Goal: Task Accomplishment & Management: Complete application form

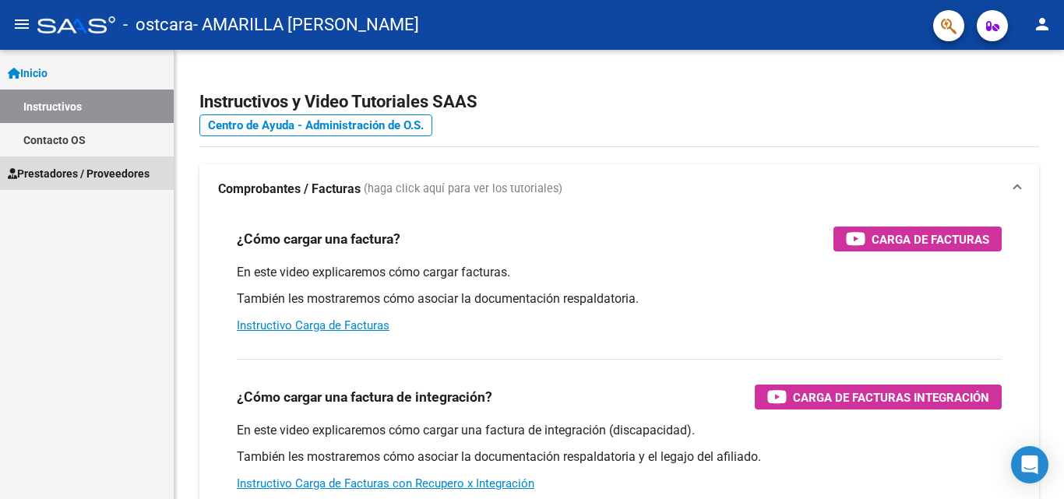
click at [114, 170] on span "Prestadores / Proveedores" at bounding box center [79, 173] width 142 height 17
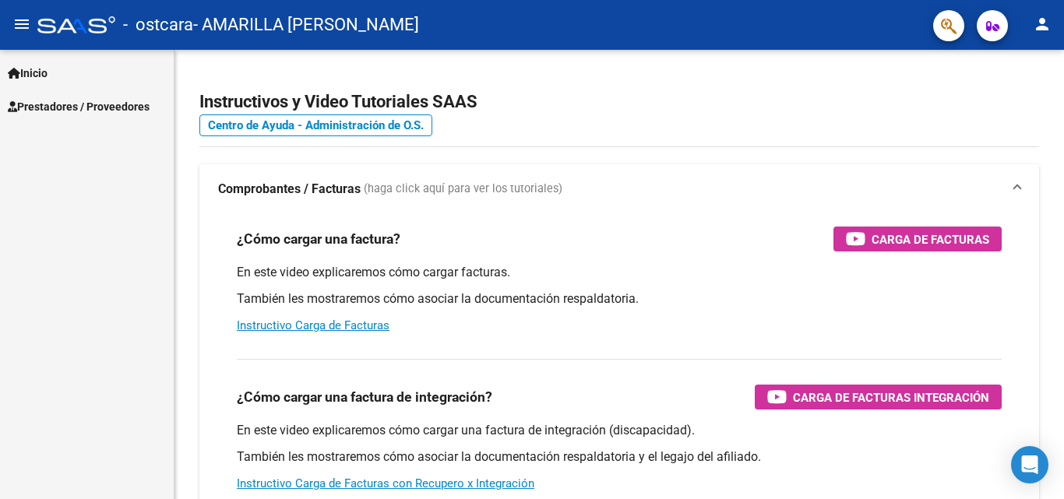
click at [113, 106] on span "Prestadores / Proveedores" at bounding box center [79, 106] width 142 height 17
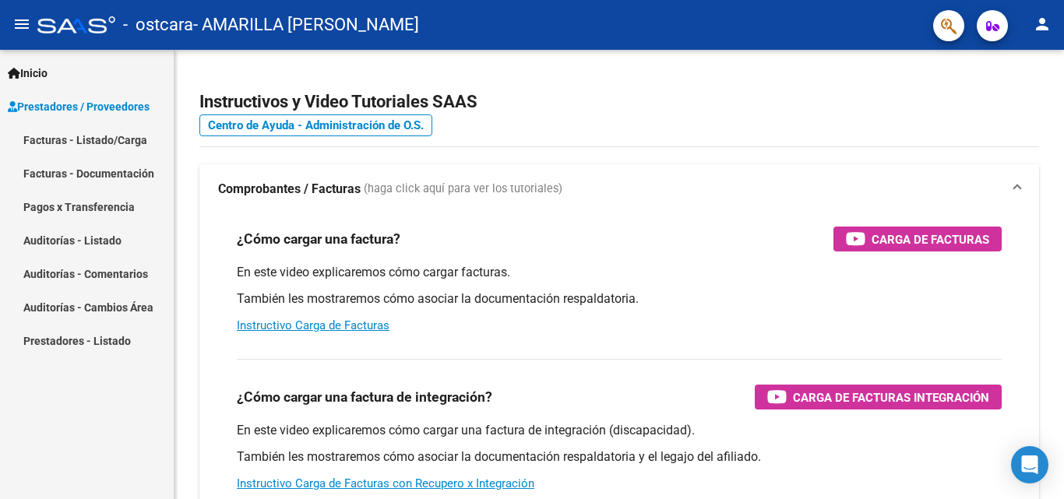
click at [105, 142] on link "Facturas - Listado/Carga" at bounding box center [87, 139] width 174 height 33
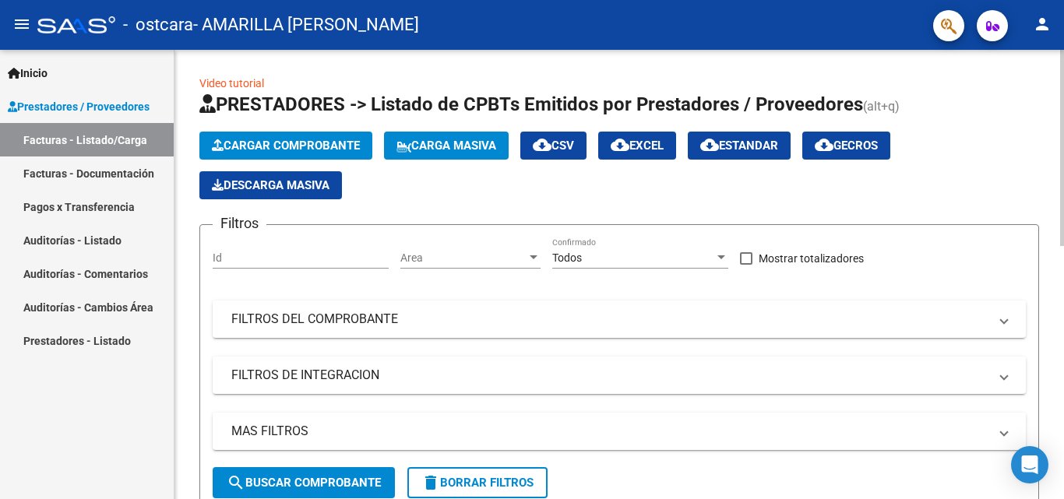
click at [281, 138] on button "Cargar Comprobante" at bounding box center [285, 146] width 173 height 28
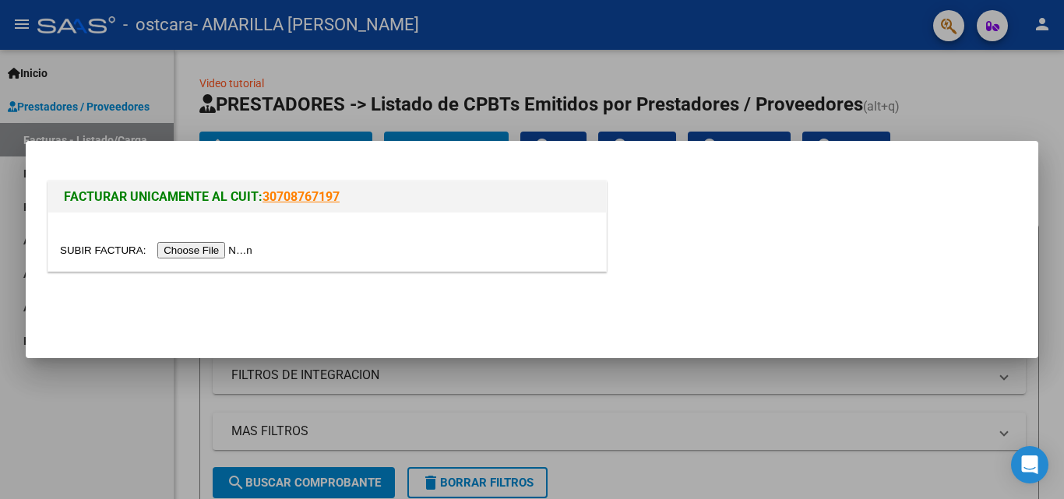
click at [239, 252] on input "file" at bounding box center [158, 250] width 197 height 16
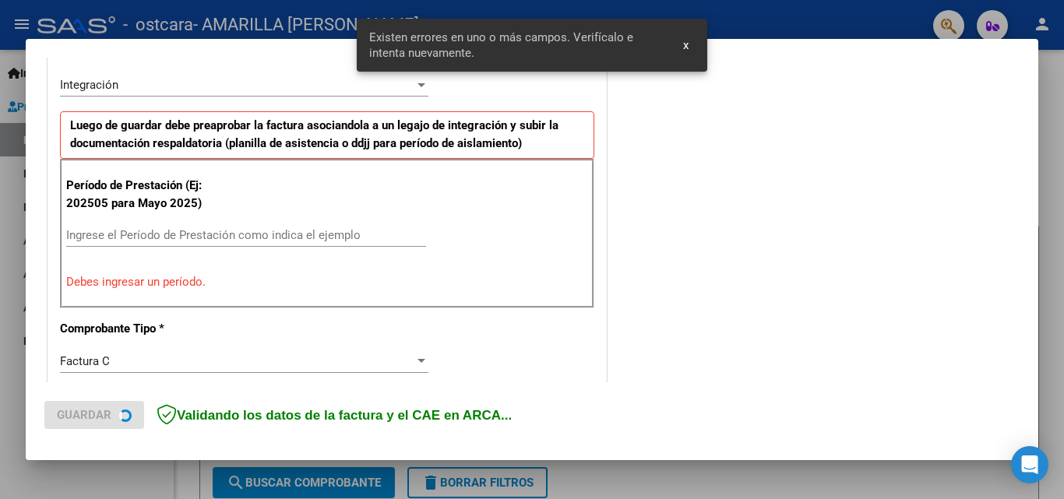
scroll to position [381, 0]
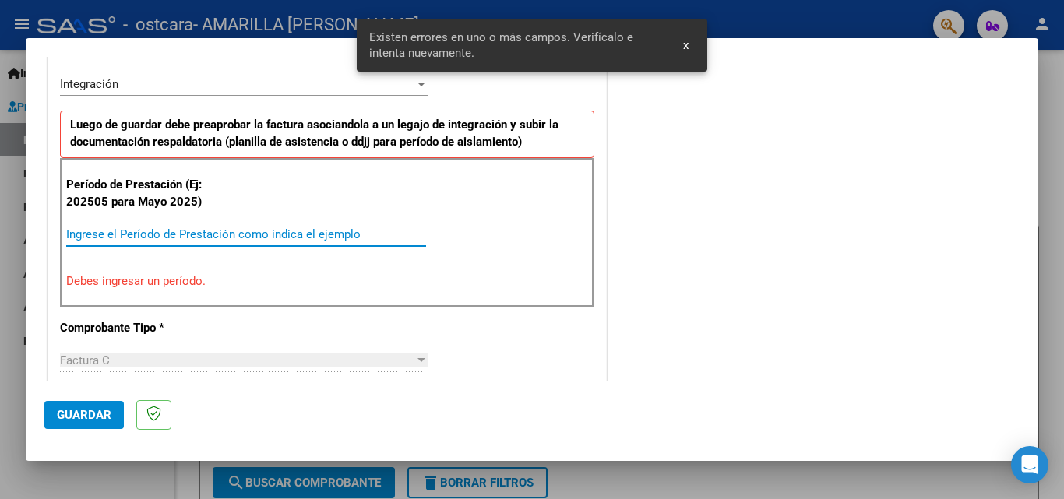
click at [79, 234] on input "Ingrese el Período de Prestación como indica el ejemplo" at bounding box center [246, 234] width 360 height 14
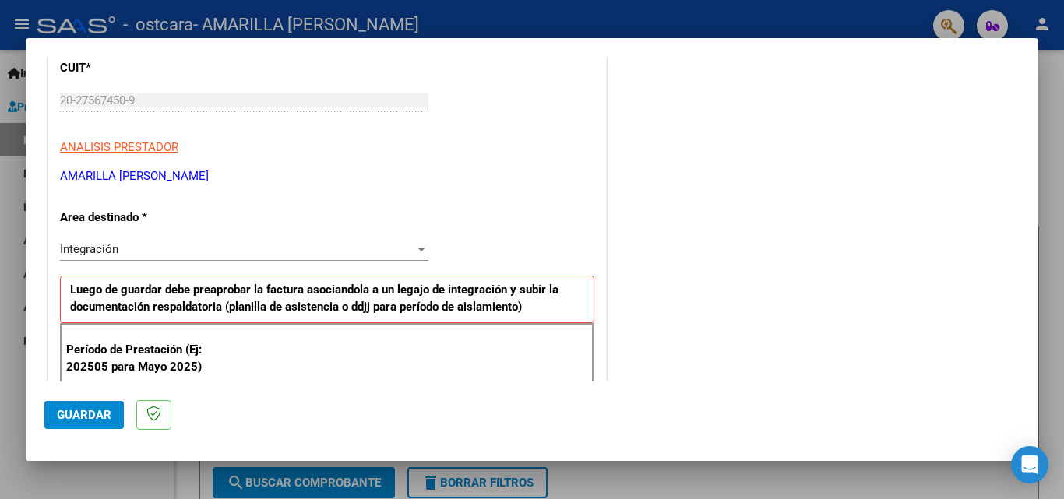
scroll to position [312, 0]
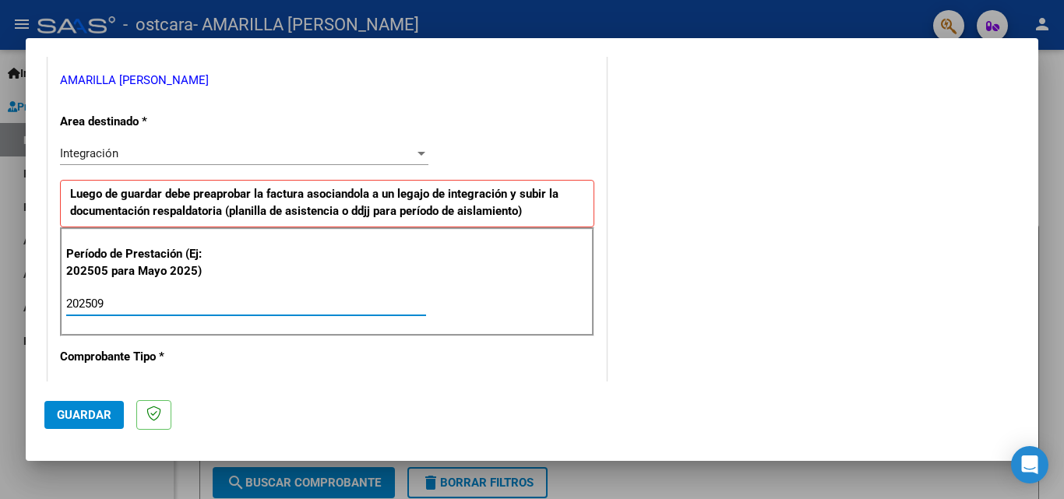
type input "202509"
click at [93, 413] on span "Guardar" at bounding box center [84, 415] width 55 height 14
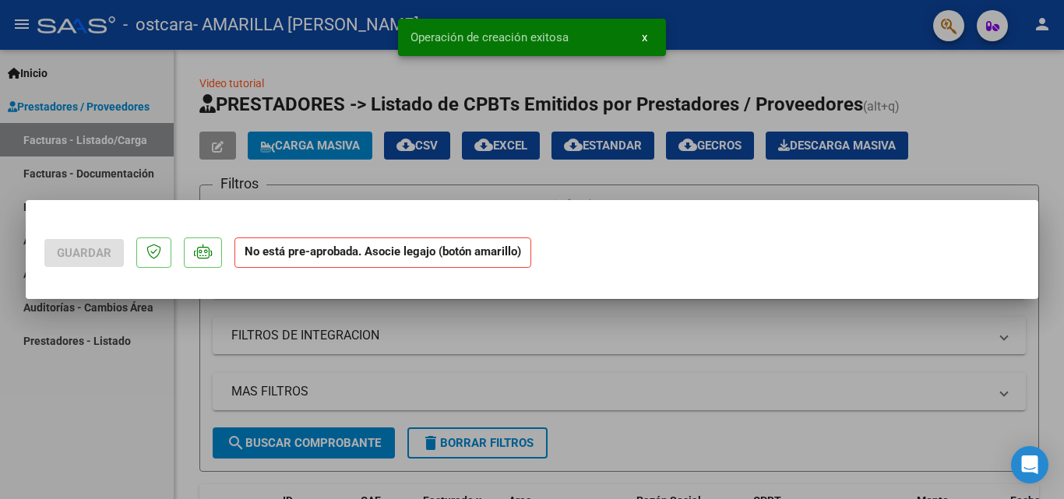
scroll to position [0, 0]
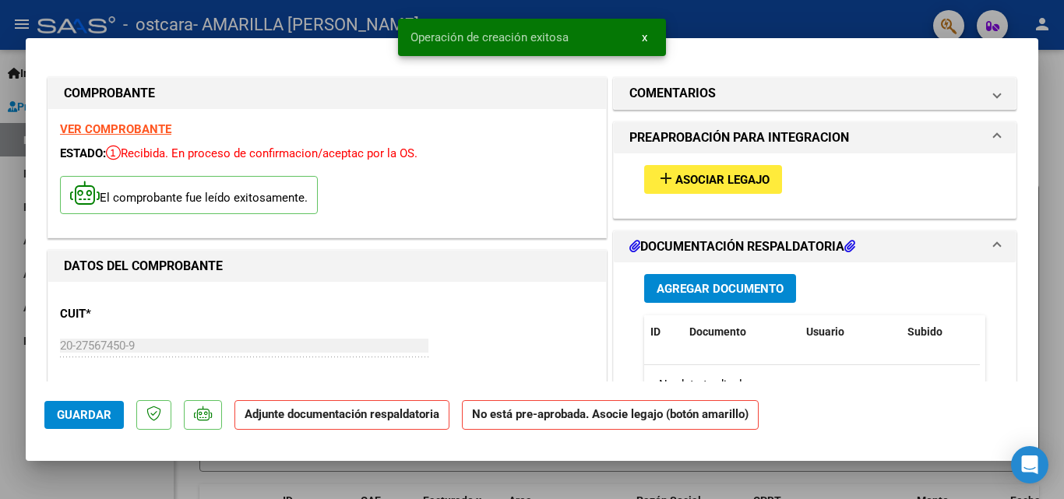
click at [704, 173] on span "Asociar Legajo" at bounding box center [722, 180] width 94 height 14
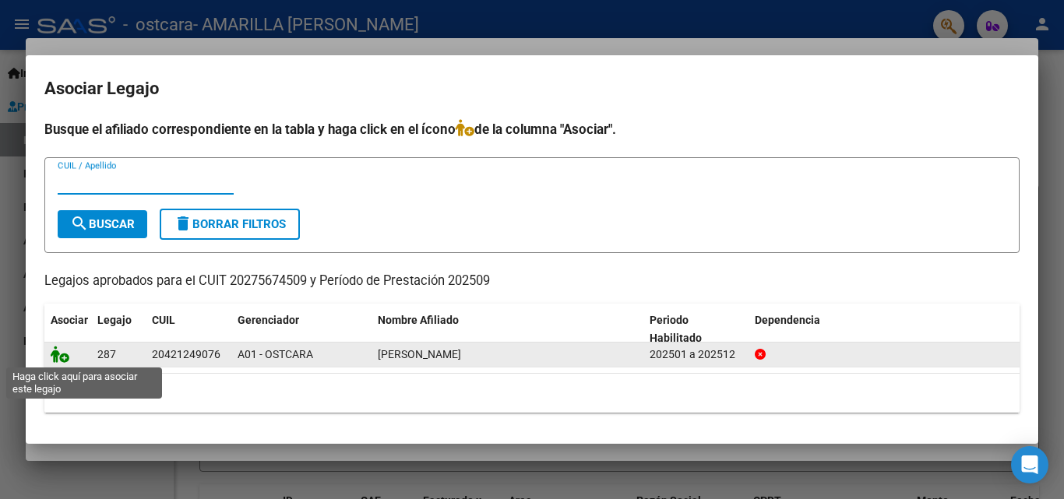
click at [55, 357] on icon at bounding box center [60, 354] width 19 height 17
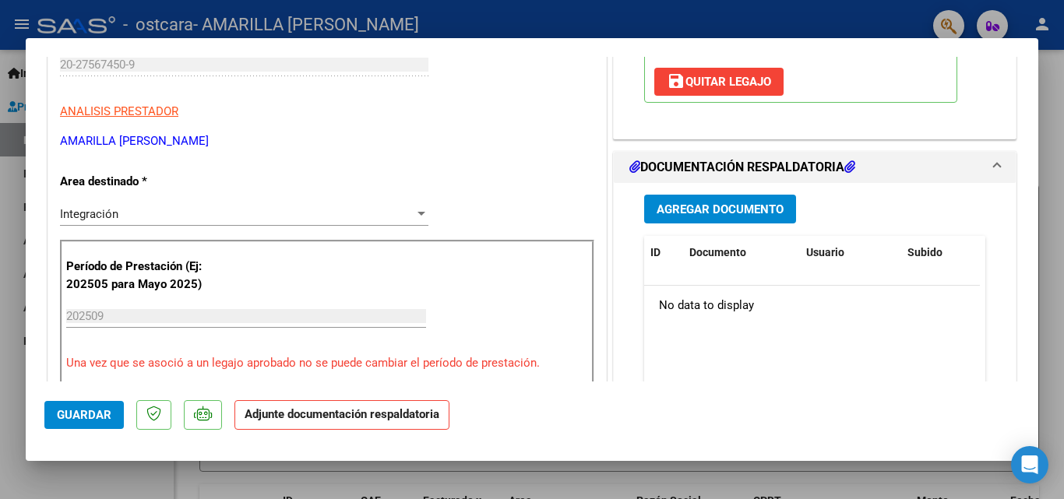
scroll to position [234, 0]
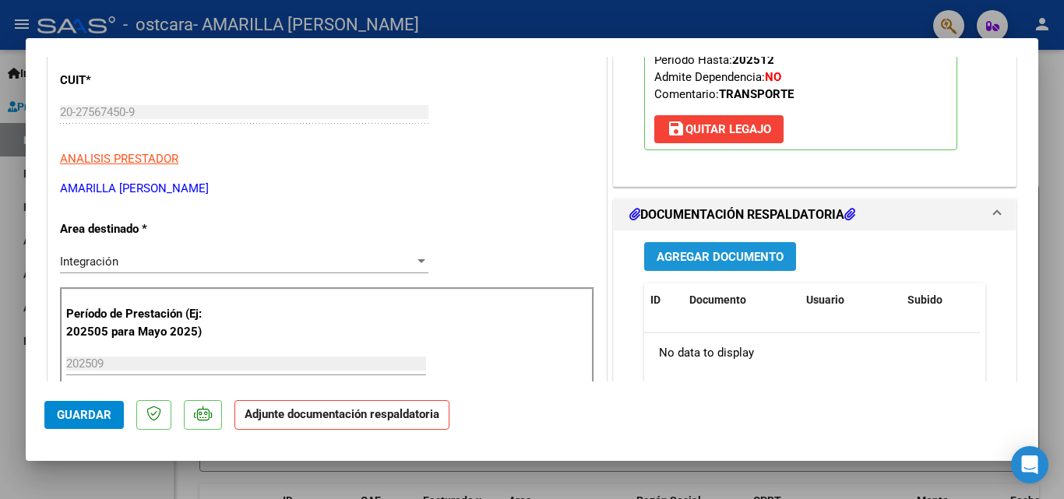
click at [728, 257] on span "Agregar Documento" at bounding box center [720, 257] width 127 height 14
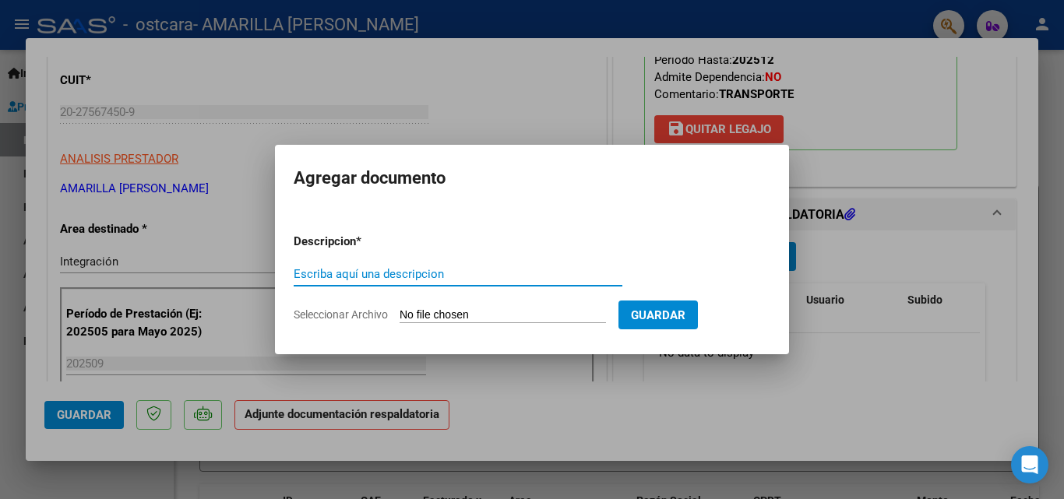
click at [321, 273] on input "Escriba aquí una descripcion" at bounding box center [458, 274] width 329 height 14
click at [433, 279] on input "Escriba aquí una descripcion" at bounding box center [458, 274] width 329 height 14
drag, startPoint x: 424, startPoint y: 266, endPoint x: 380, endPoint y: 279, distance: 46.1
click at [379, 272] on input "Escriba aquí una descripcion" at bounding box center [458, 274] width 329 height 14
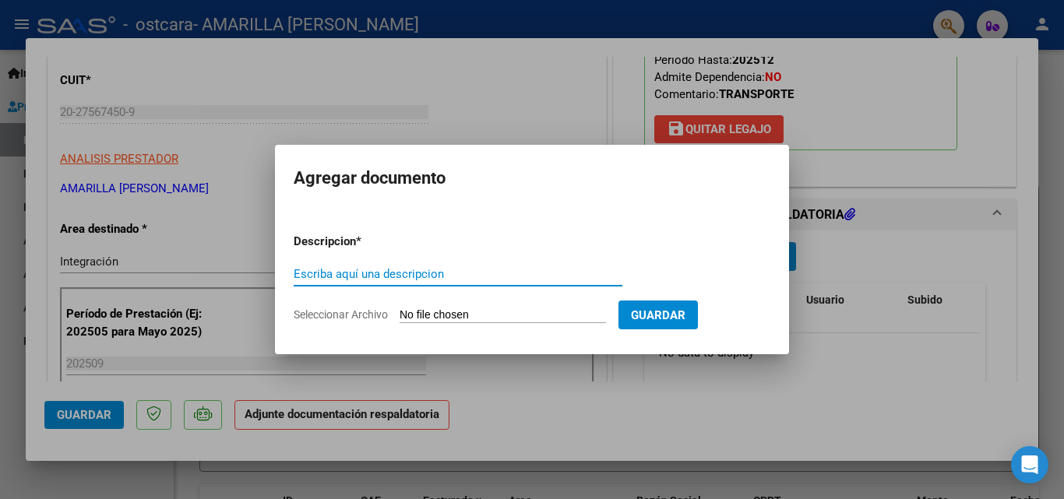
click at [424, 276] on input "Escriba aquí una descripcion" at bounding box center [458, 274] width 329 height 14
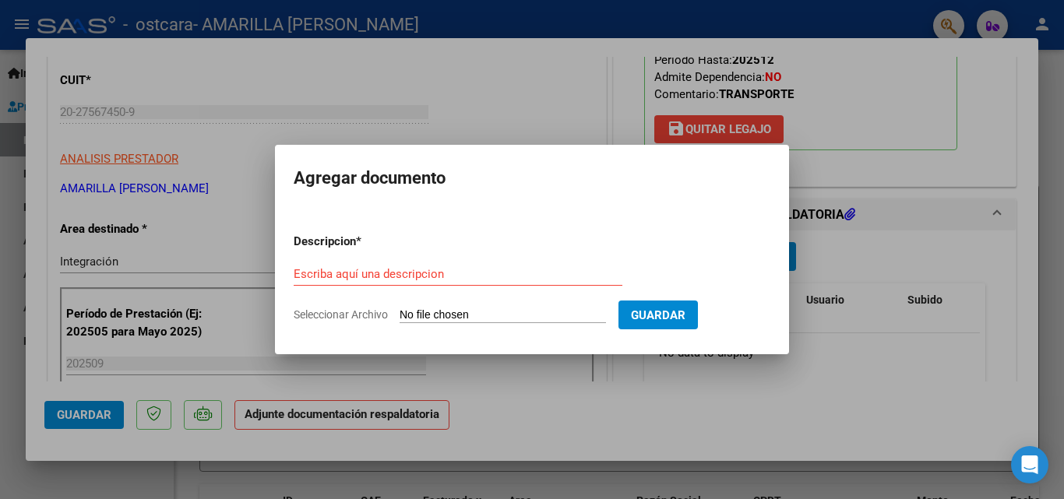
click at [514, 314] on input "Seleccionar Archivo" at bounding box center [503, 315] width 206 height 15
type input "C:\fakepath\septiembre 2025.pdf"
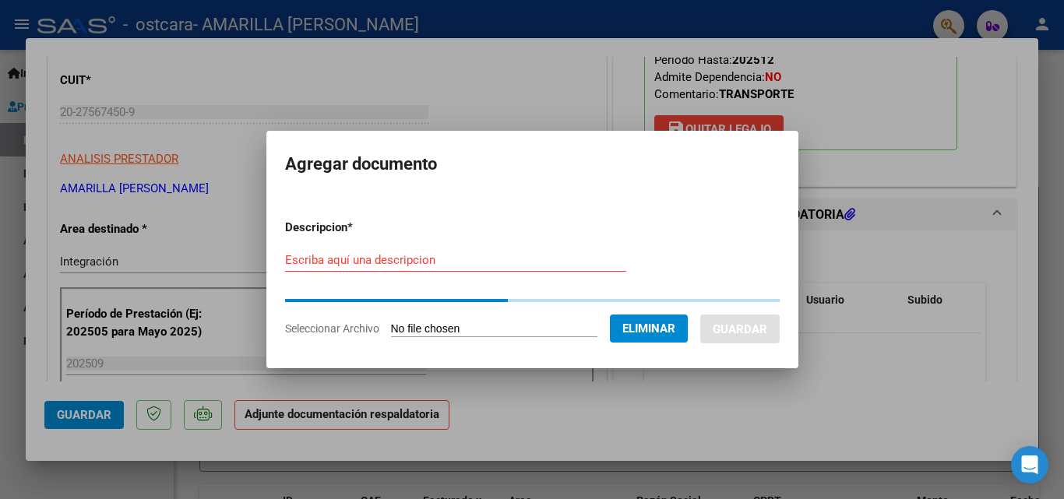
click at [296, 254] on input "Escriba aquí una descripcion" at bounding box center [455, 260] width 341 height 14
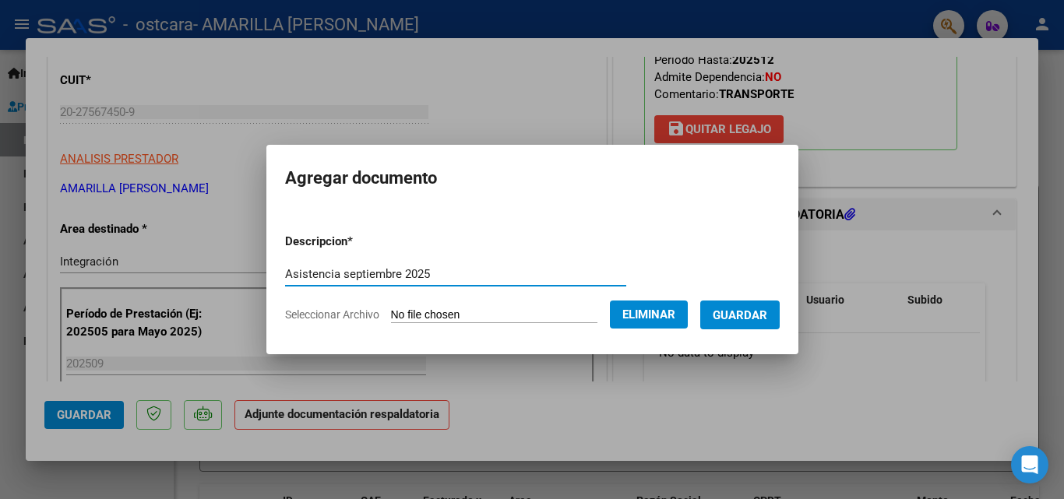
type input "Asistencia septiembre 2025"
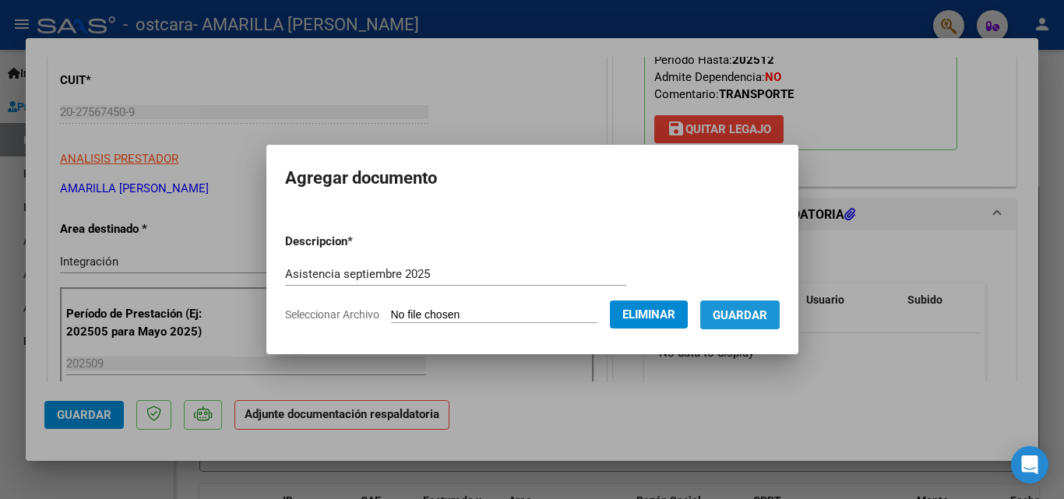
click at [734, 312] on span "Guardar" at bounding box center [740, 315] width 55 height 14
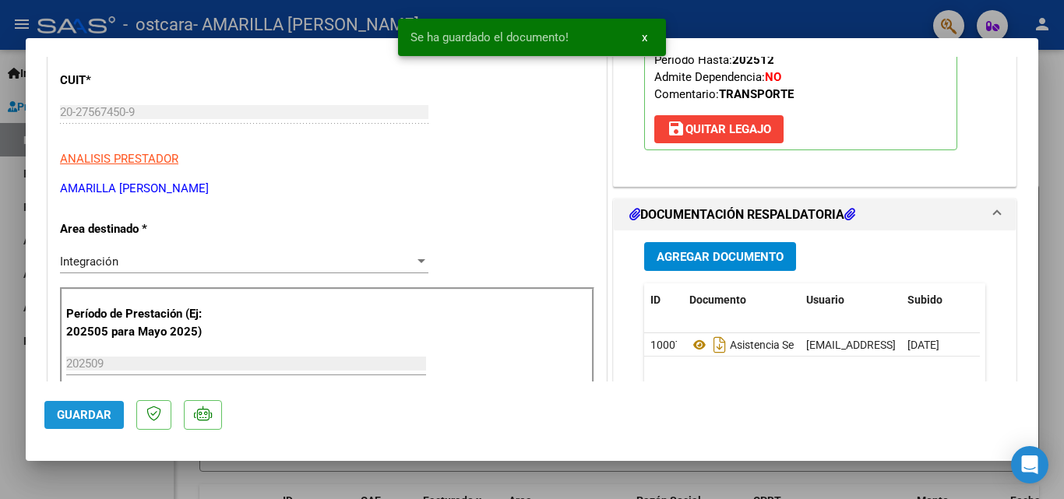
click at [90, 413] on span "Guardar" at bounding box center [84, 415] width 55 height 14
